Goal: Navigation & Orientation: Find specific page/section

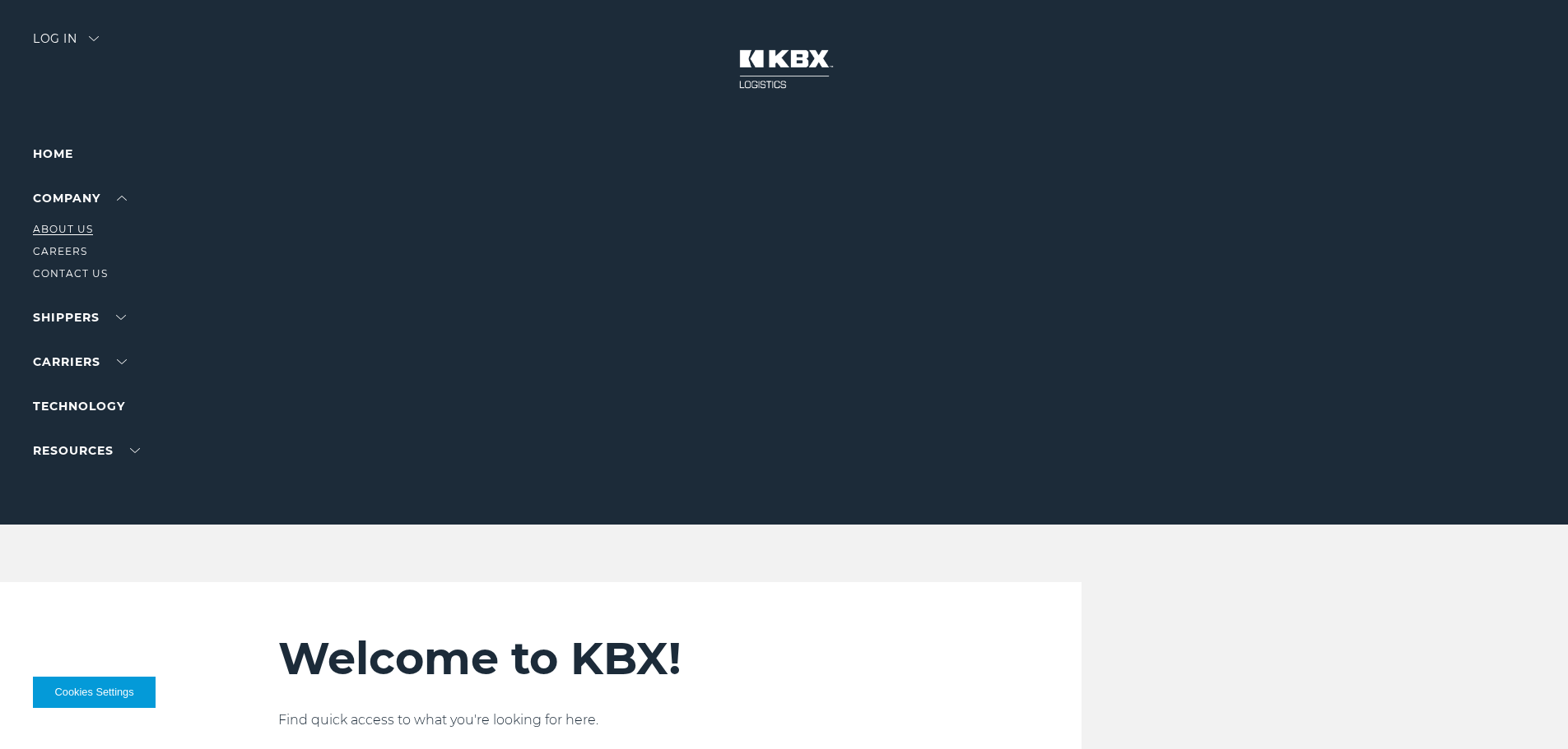
click at [75, 227] on link "About Us" at bounding box center [63, 229] width 60 height 13
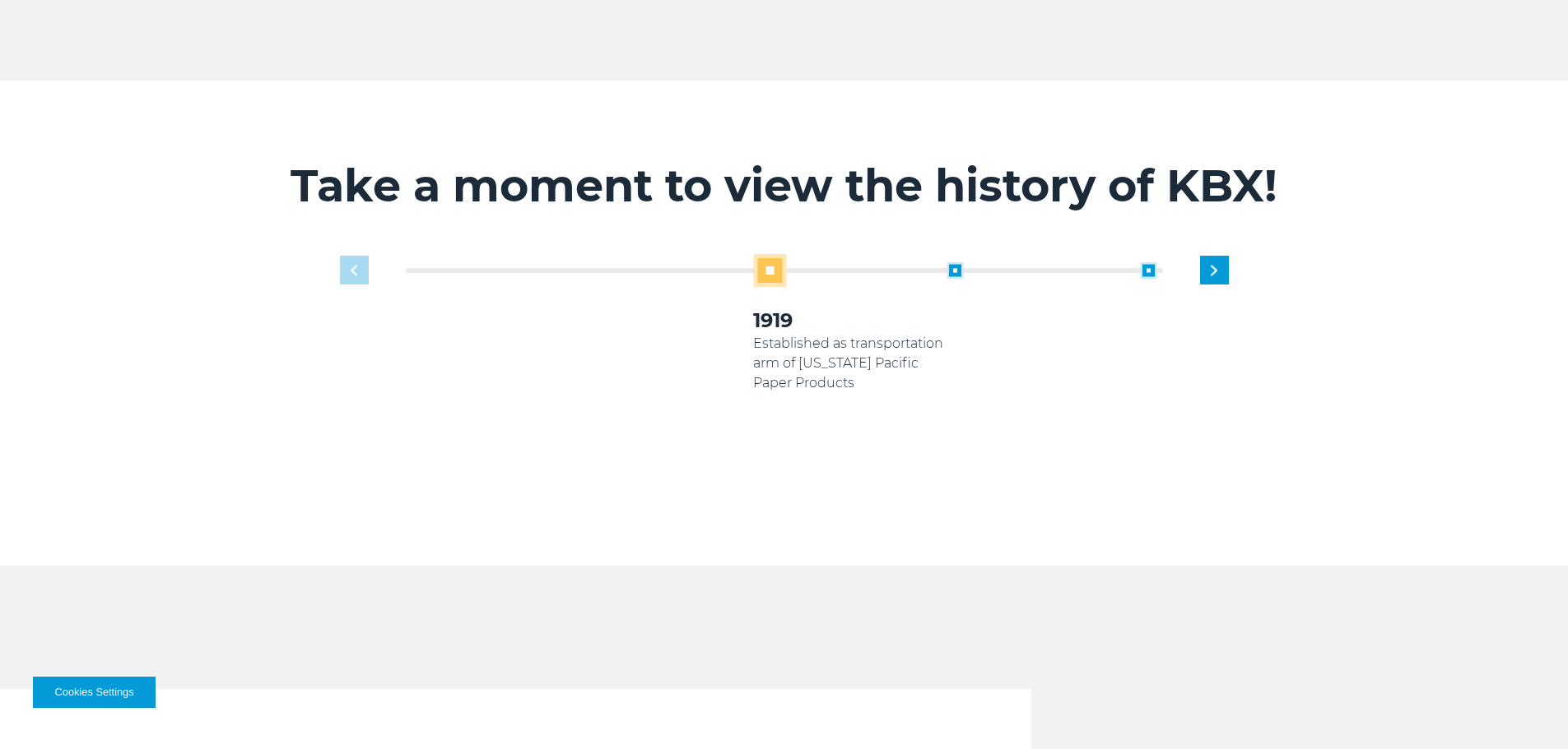
scroll to position [1069, 0]
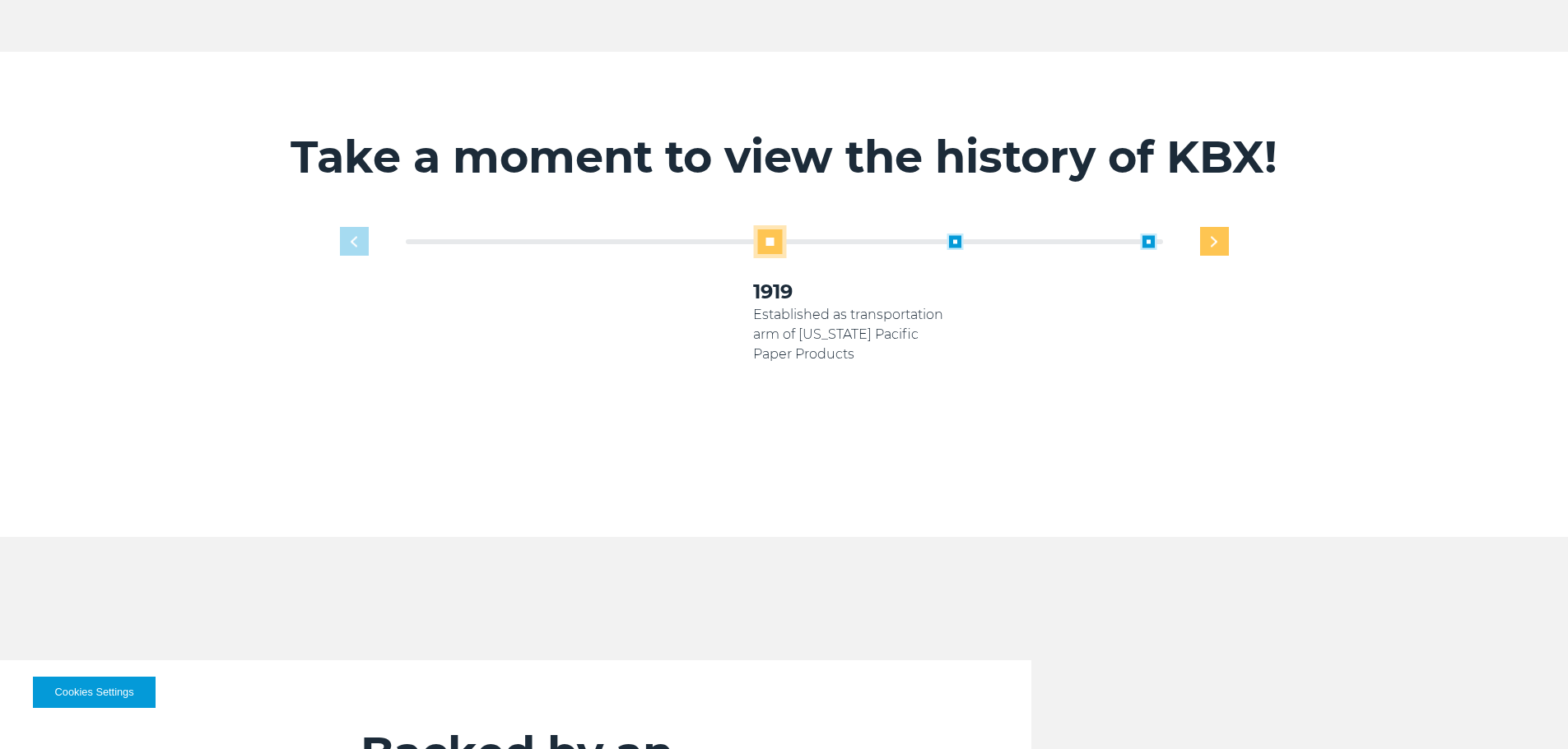
click at [1205, 227] on div "Next slide" at bounding box center [1214, 242] width 29 height 29
click at [1221, 229] on div "Next slide" at bounding box center [1214, 242] width 29 height 29
click at [1214, 228] on div "Next slide" at bounding box center [1214, 242] width 29 height 29
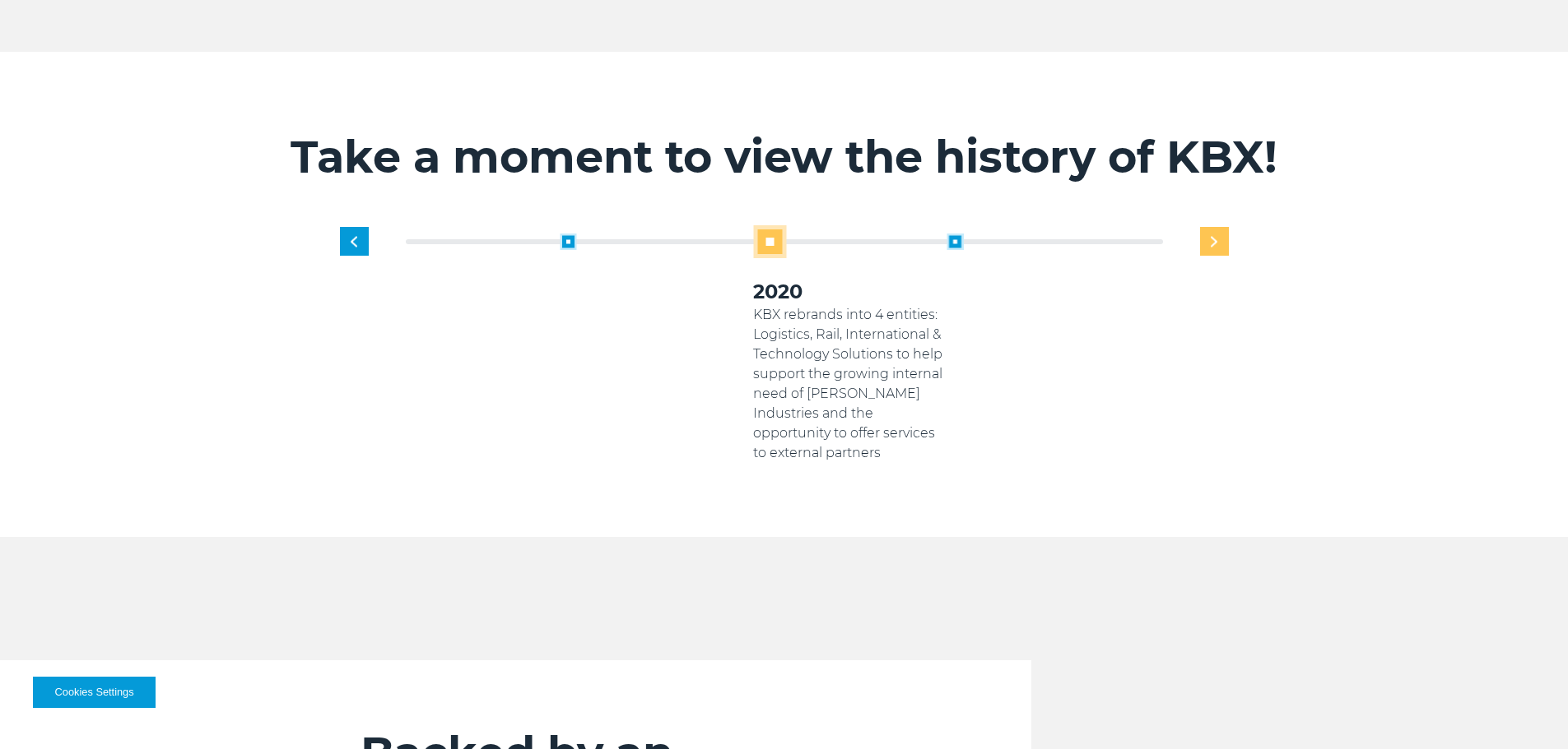
click at [1214, 228] on div "Next slide" at bounding box center [1214, 242] width 29 height 29
